Goal: Check status: Check status

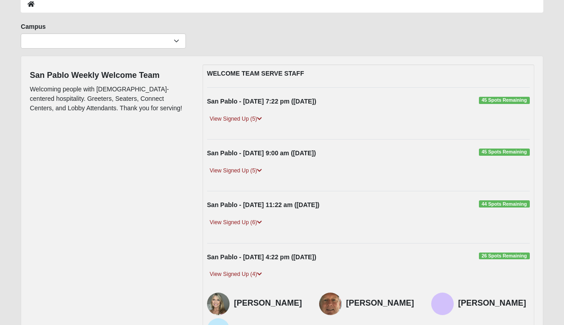
scroll to position [52, 0]
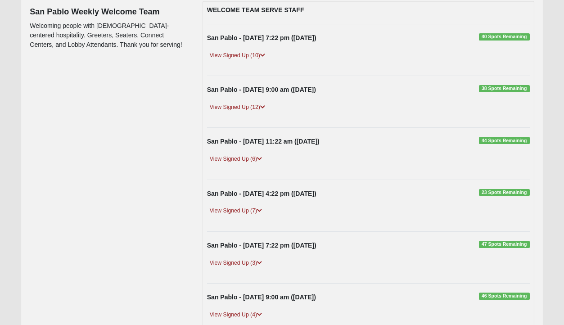
scroll to position [121, 0]
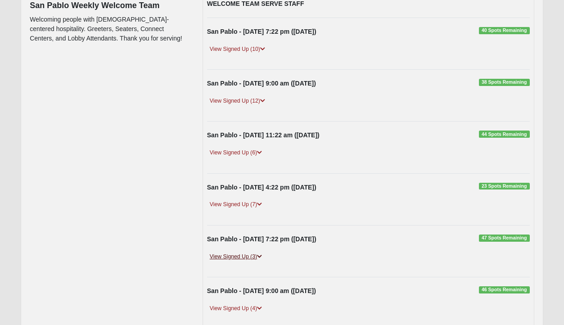
click at [247, 255] on link "View Signed Up (3)" at bounding box center [236, 256] width 58 height 9
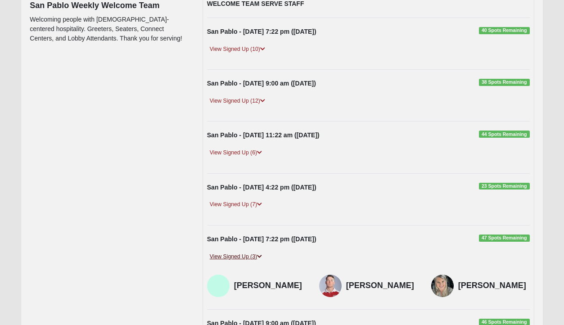
click at [247, 256] on link "View Signed Up (3)" at bounding box center [236, 256] width 58 height 9
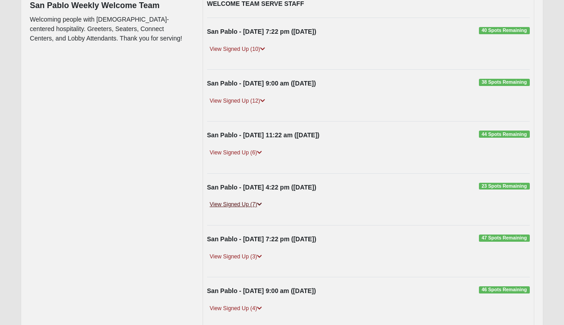
click at [243, 204] on link "View Signed Up (7)" at bounding box center [236, 204] width 58 height 9
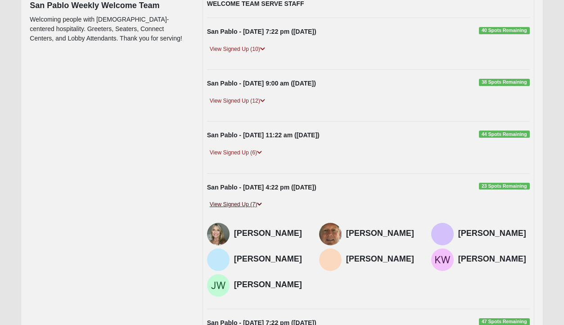
click at [243, 204] on link "View Signed Up (7)" at bounding box center [236, 204] width 58 height 9
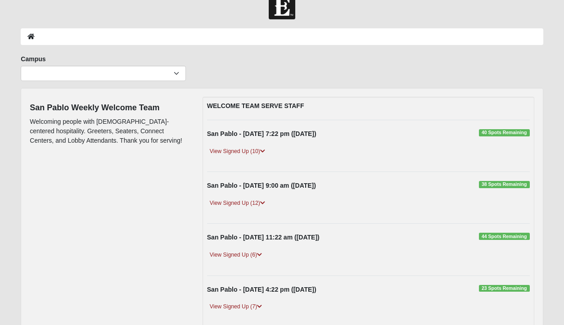
scroll to position [22, 0]
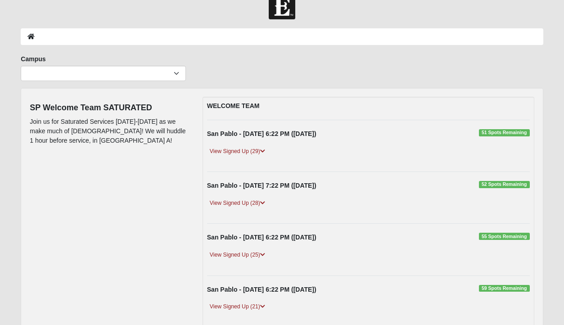
scroll to position [26, 0]
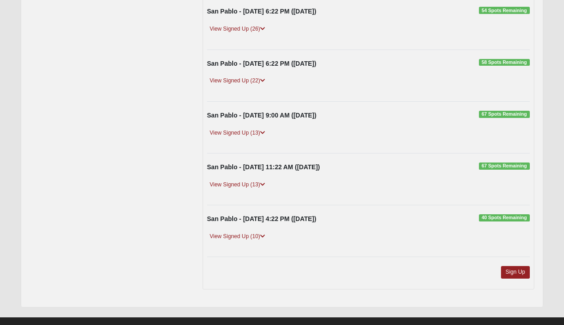
scroll to position [246, 0]
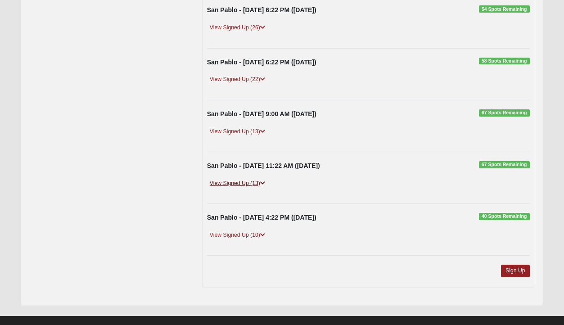
click at [233, 179] on link "View Signed Up (13)" at bounding box center [237, 183] width 61 height 9
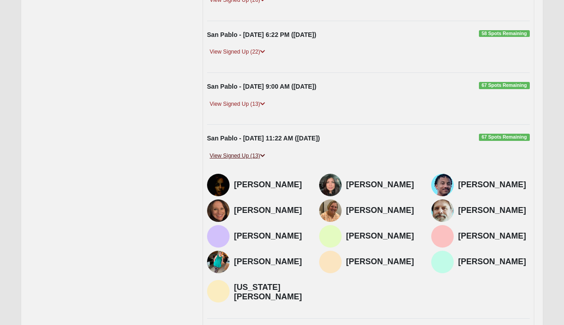
scroll to position [264, 0]
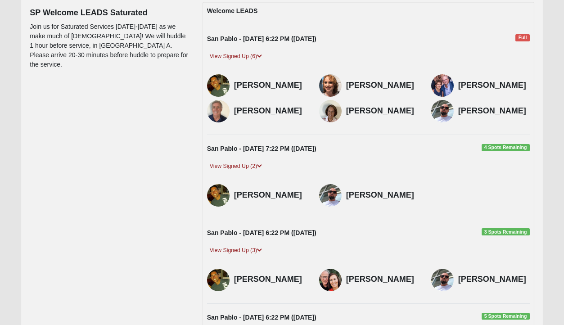
scroll to position [114, 0]
